Goal: Task Accomplishment & Management: Manage account settings

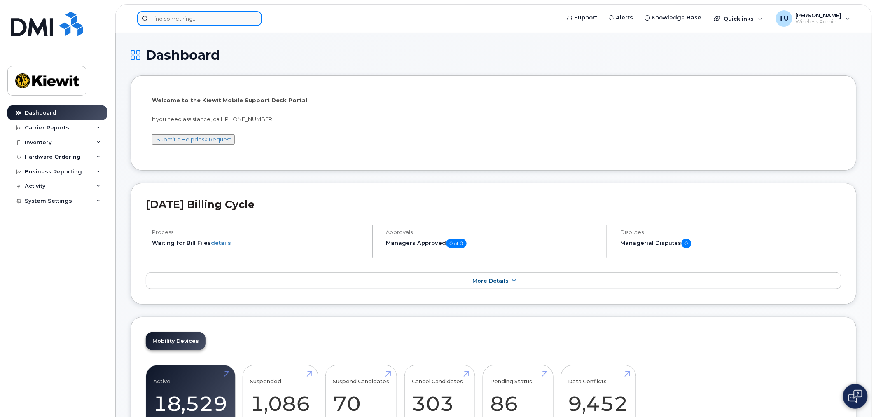
click at [180, 23] on input at bounding box center [199, 18] width 125 height 15
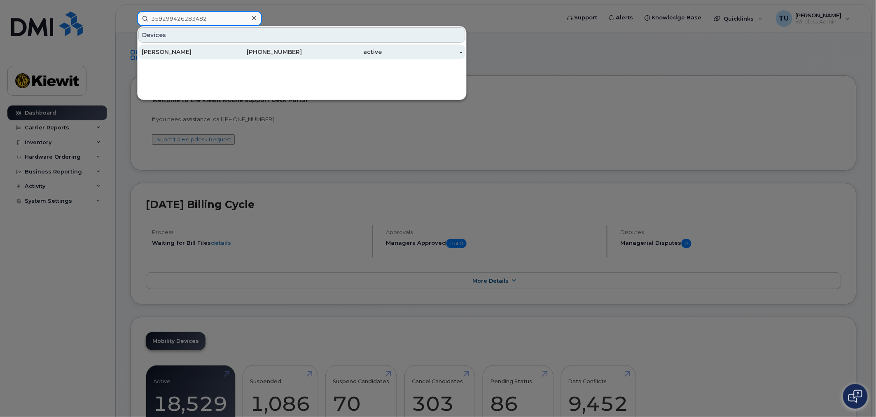
type input "359299426283482"
click at [221, 51] on link "BRYAN GARCIA 531-267-3568 active -" at bounding box center [301, 51] width 327 height 15
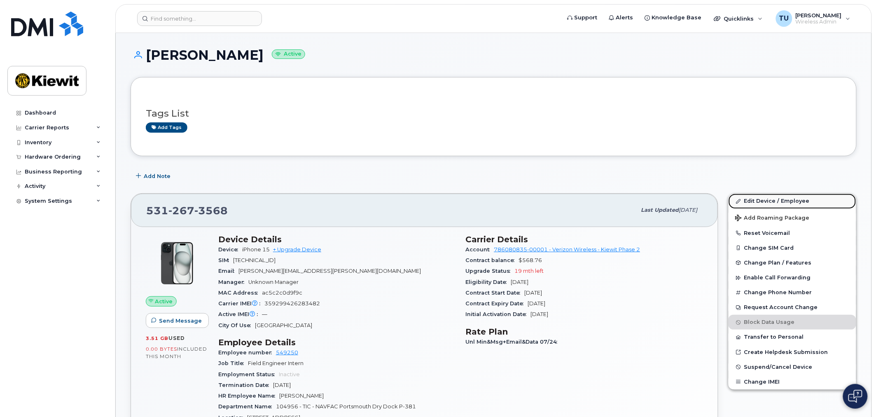
click at [788, 202] on link "Edit Device / Employee" at bounding box center [792, 201] width 128 height 15
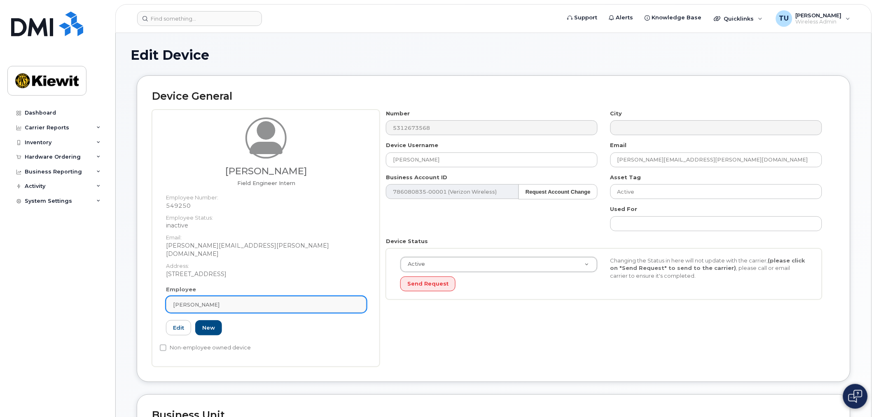
click at [315, 301] on div "[PERSON_NAME]" at bounding box center [266, 305] width 187 height 8
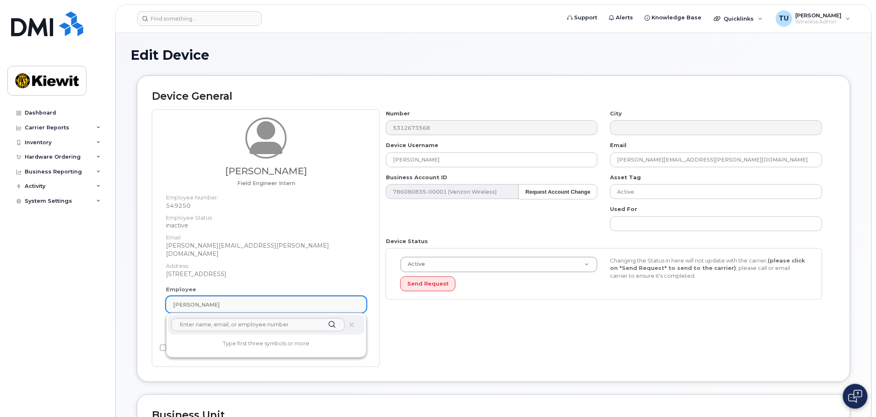
click at [315, 301] on div "[PERSON_NAME]" at bounding box center [266, 305] width 187 height 8
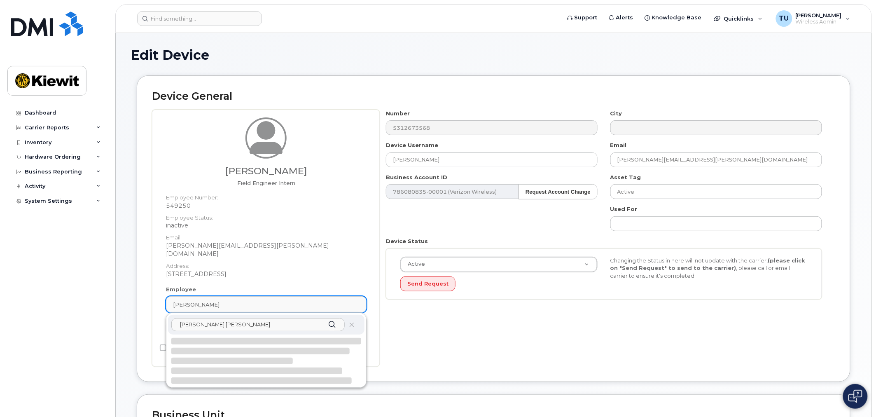
type input "sabrina ran"
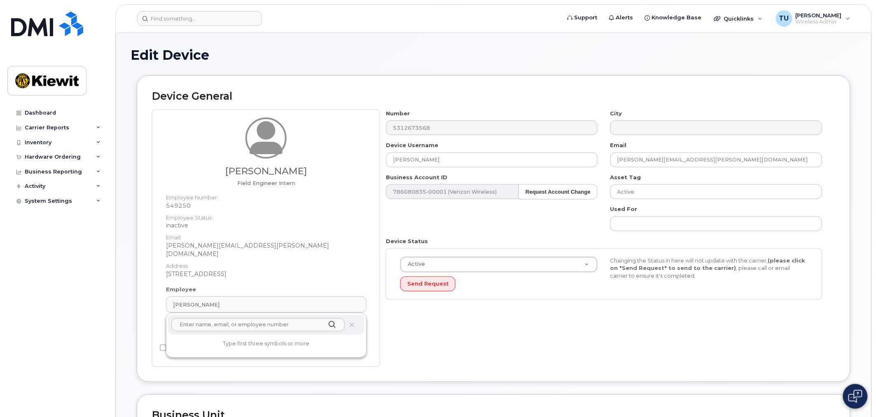
click at [392, 358] on div "Number 5312673568 City Device Username BRYAN GARCIA Email VINCENT.CACIOPPO@381C…" at bounding box center [607, 238] width 455 height 257
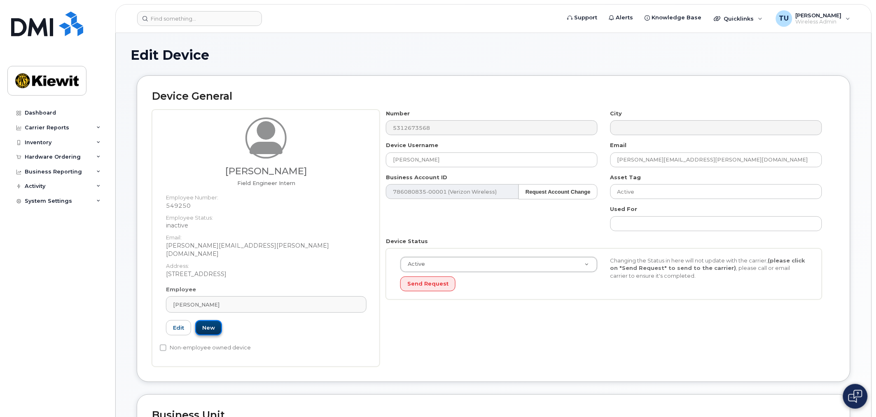
click at [208, 324] on link "New" at bounding box center [208, 327] width 27 height 15
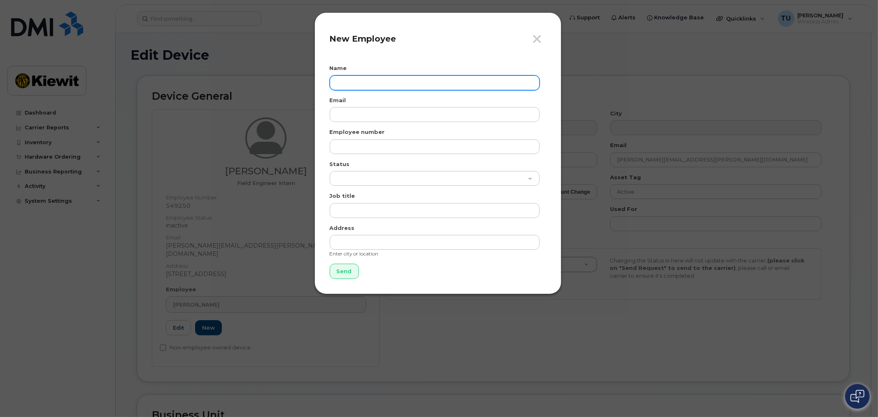
click at [399, 86] on input "text" at bounding box center [435, 82] width 210 height 15
type input "Sabrina Rancourt"
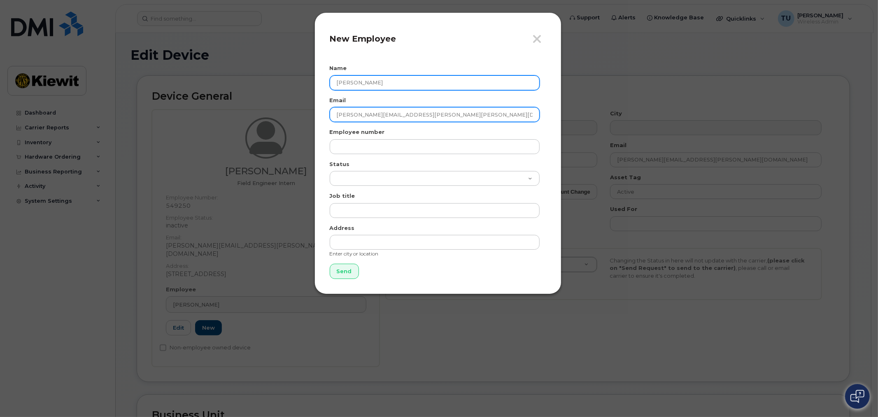
type input "sabrina.rancourt-ptr@kiewit.com"
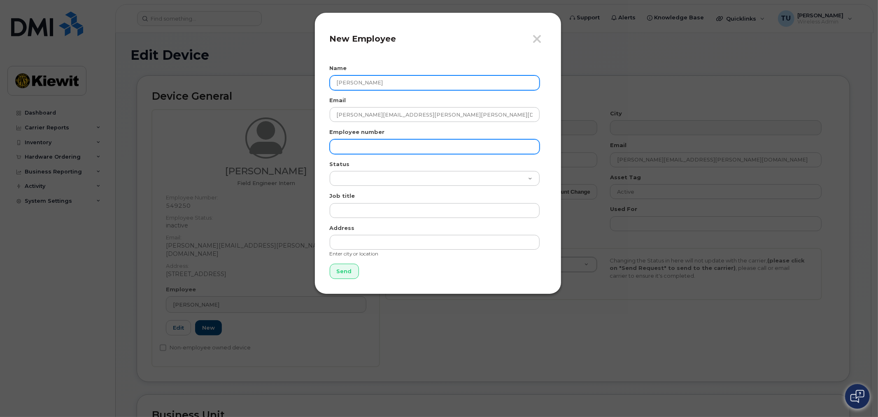
paste input "487732"
type input "487732"
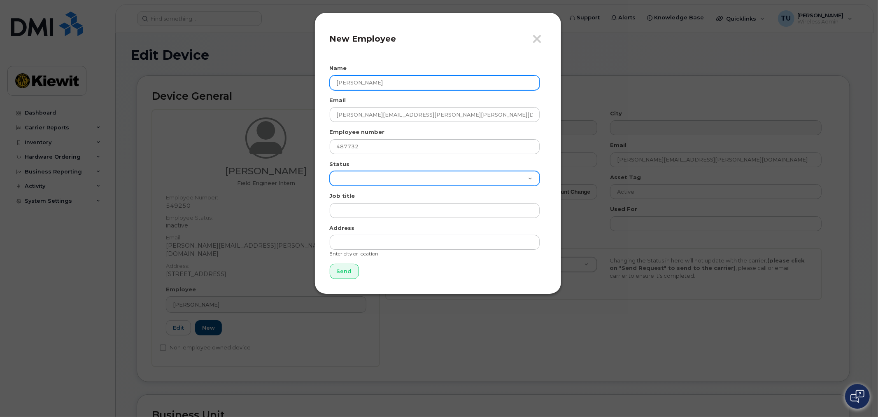
select select "active"
click at [330, 171] on select "Active On-Leave Long Term Short Term Maternity Leave Temp Layoff Inactive" at bounding box center [435, 178] width 210 height 15
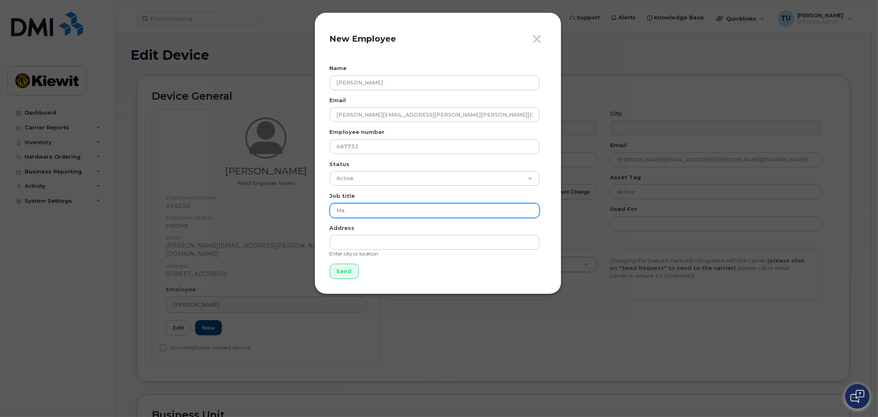
click at [395, 205] on input "Ma" at bounding box center [435, 210] width 210 height 15
type input "Environmental Manager"
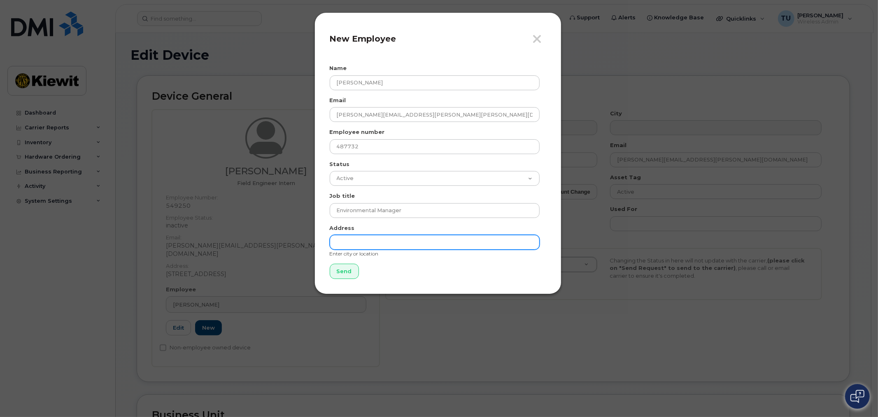
drag, startPoint x: 403, startPoint y: 250, endPoint x: 405, endPoint y: 246, distance: 4.5
click at [402, 250] on div "Address Enter city or location" at bounding box center [438, 240] width 217 height 33
click at [408, 242] on input "text" at bounding box center [435, 242] width 210 height 15
click at [462, 243] on input "text" at bounding box center [435, 242] width 210 height 15
type input "100 International Dr Suite 100 Portsmouth, NH 03801"
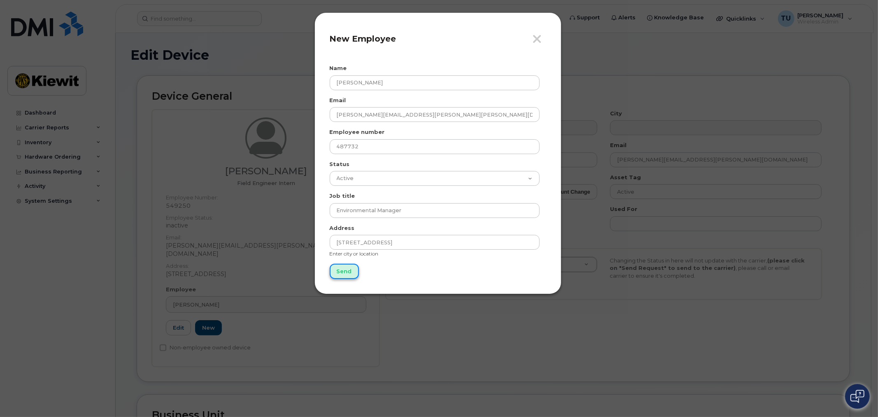
click at [342, 272] on input "Send" at bounding box center [344, 271] width 29 height 15
type input "Send"
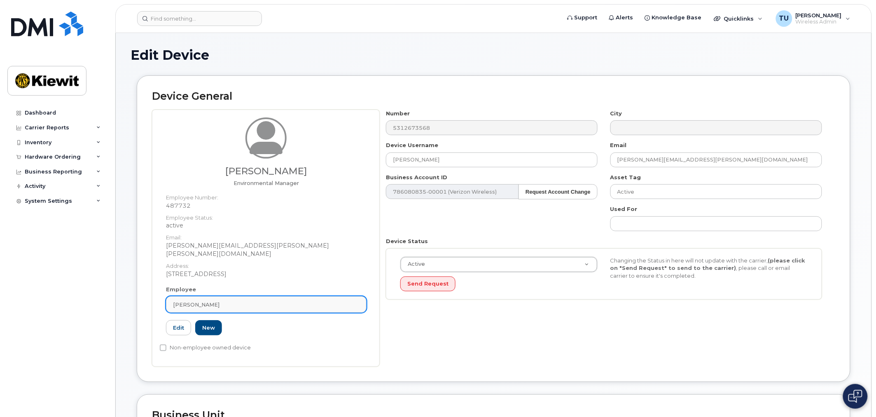
click at [249, 301] on div "[PERSON_NAME]" at bounding box center [266, 305] width 187 height 8
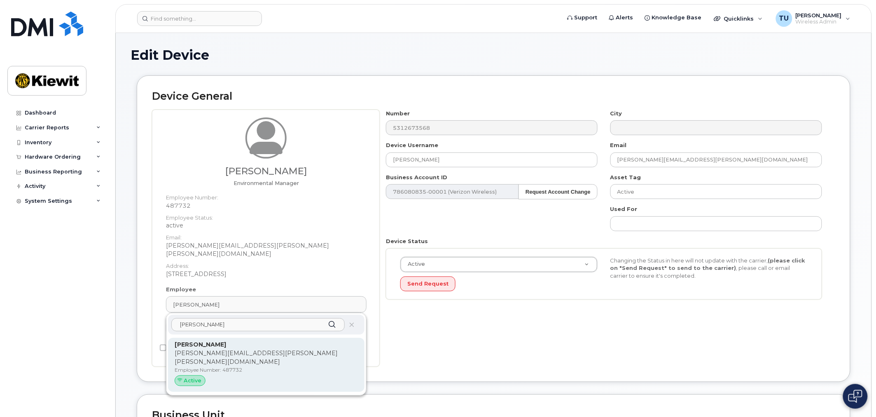
type input "sabrina ranc"
click at [262, 349] on p "sabrina.rancourt-ptr@kiewit.com" at bounding box center [266, 357] width 183 height 17
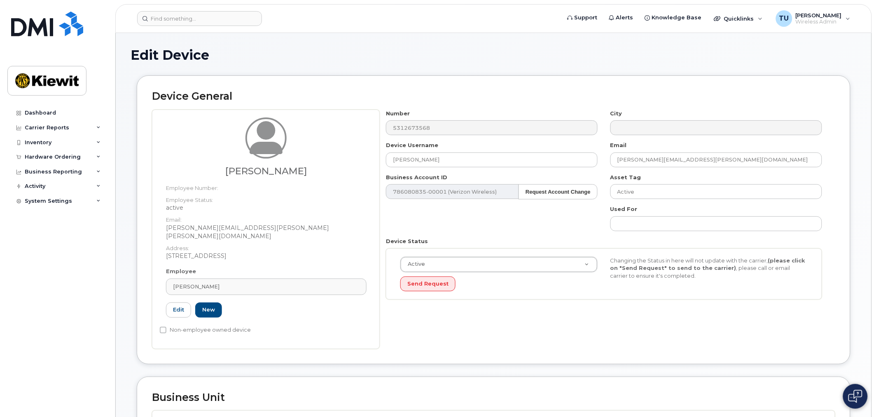
type input "487732"
type input "Sabrina Rancourt"
type input "sabrina.rancourt-ptr@kiewit.com"
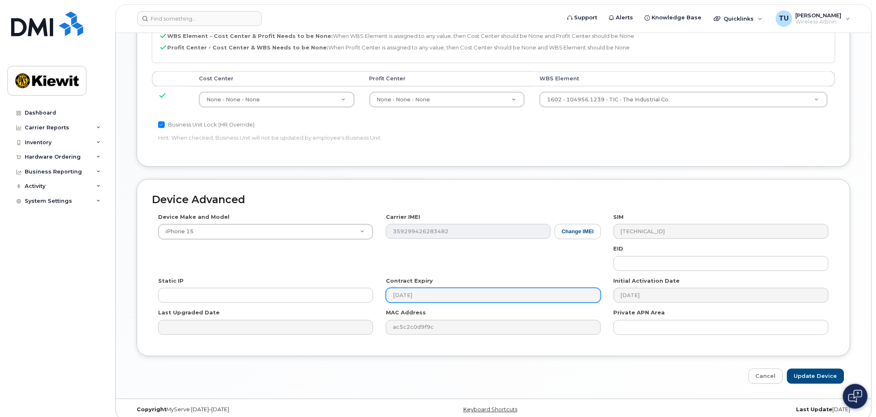
scroll to position [412, 0]
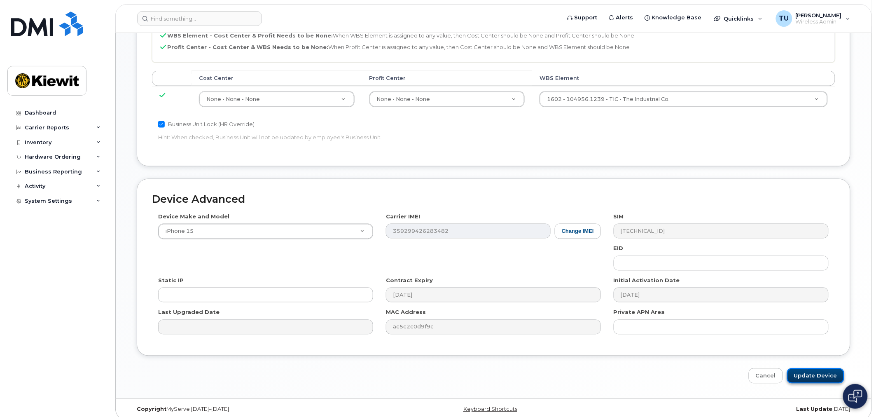
click at [824, 368] on input "Update Device" at bounding box center [815, 375] width 57 height 15
type input "Saving..."
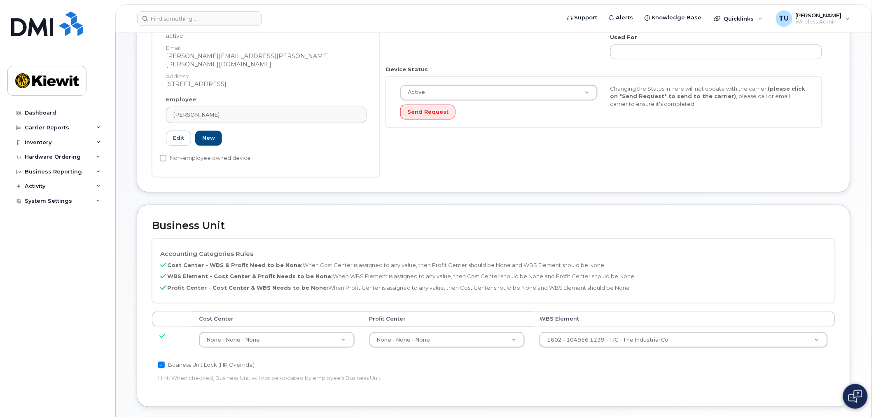
scroll to position [92, 0]
